Goal: Task Accomplishment & Management: Complete application form

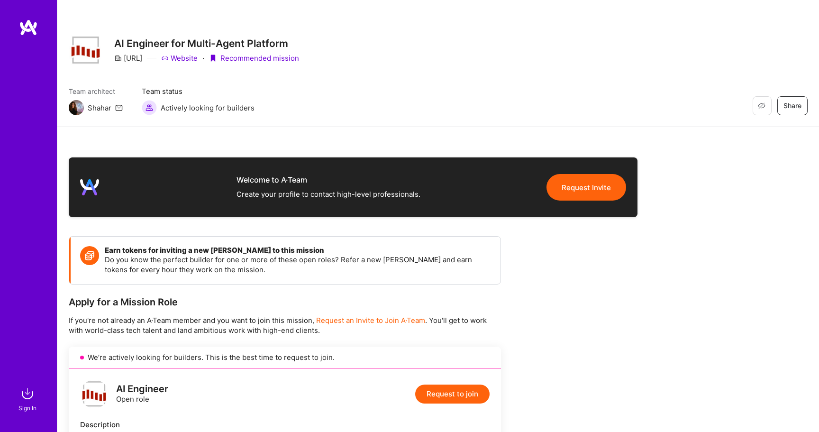
click at [37, 34] on img at bounding box center [28, 27] width 19 height 17
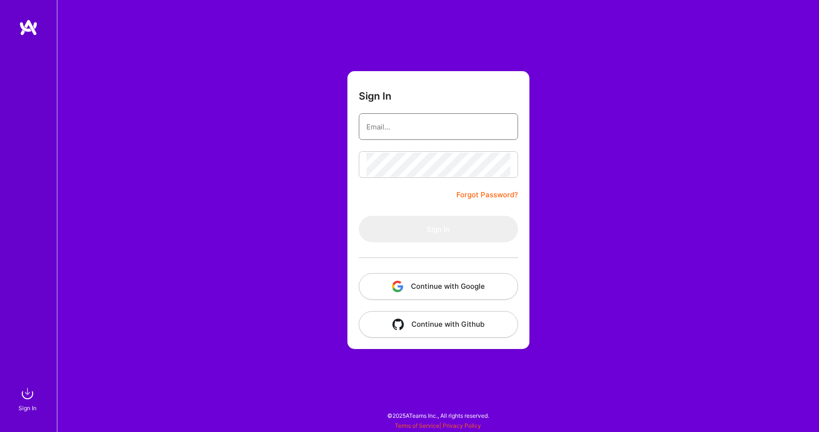
click at [388, 119] on input "email" at bounding box center [439, 127] width 144 height 24
type input "[EMAIL_ADDRESS][DOMAIN_NAME]"
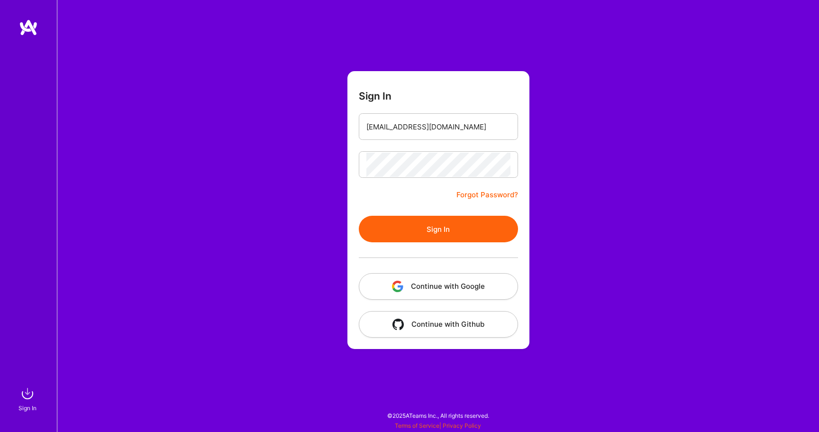
click at [436, 226] on button "Sign In" at bounding box center [438, 229] width 159 height 27
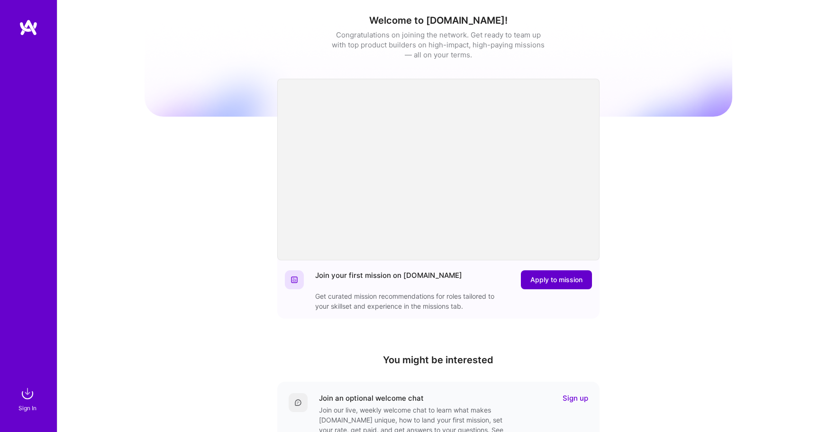
click at [553, 275] on span "Apply to mission" at bounding box center [557, 279] width 52 height 9
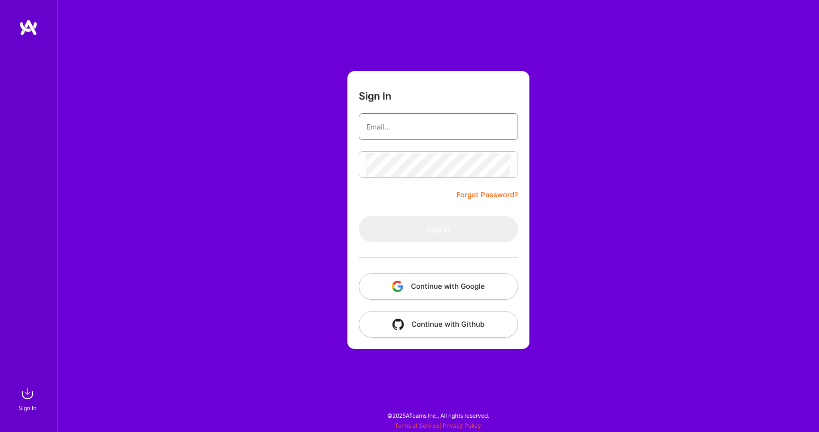
click at [426, 132] on input "email" at bounding box center [439, 127] width 144 height 24
type input "[EMAIL_ADDRESS][DOMAIN_NAME]"
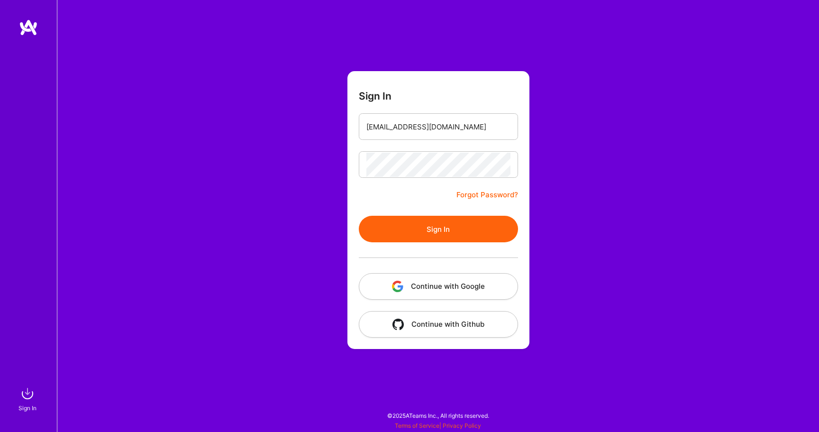
click at [446, 223] on button "Sign In" at bounding box center [438, 229] width 159 height 27
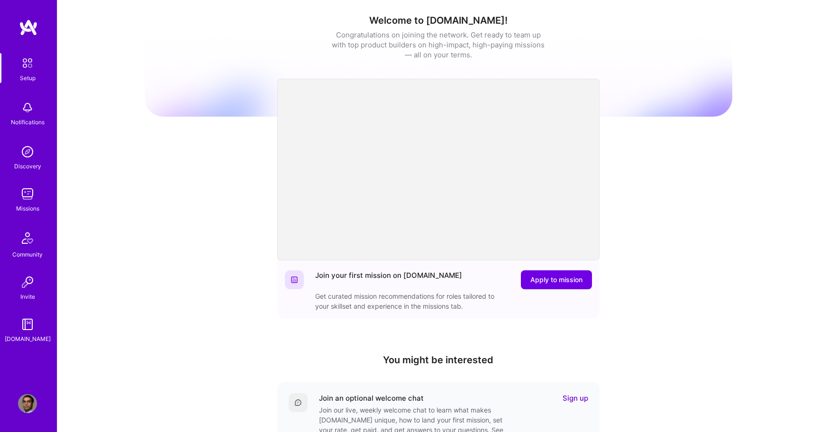
click at [28, 197] on img at bounding box center [27, 193] width 19 height 19
